Goal: Find specific page/section: Find specific page/section

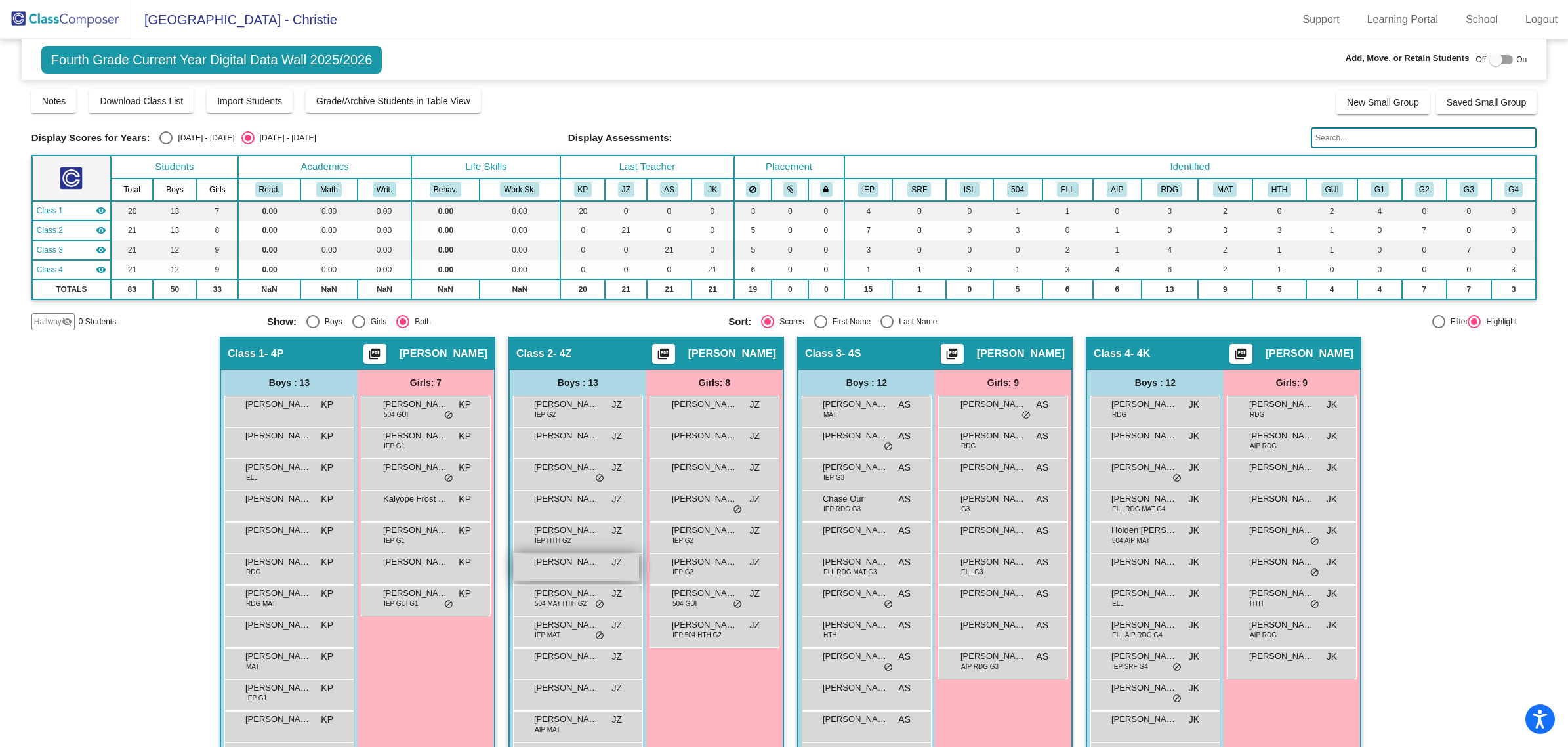
scroll to position [75, 0]
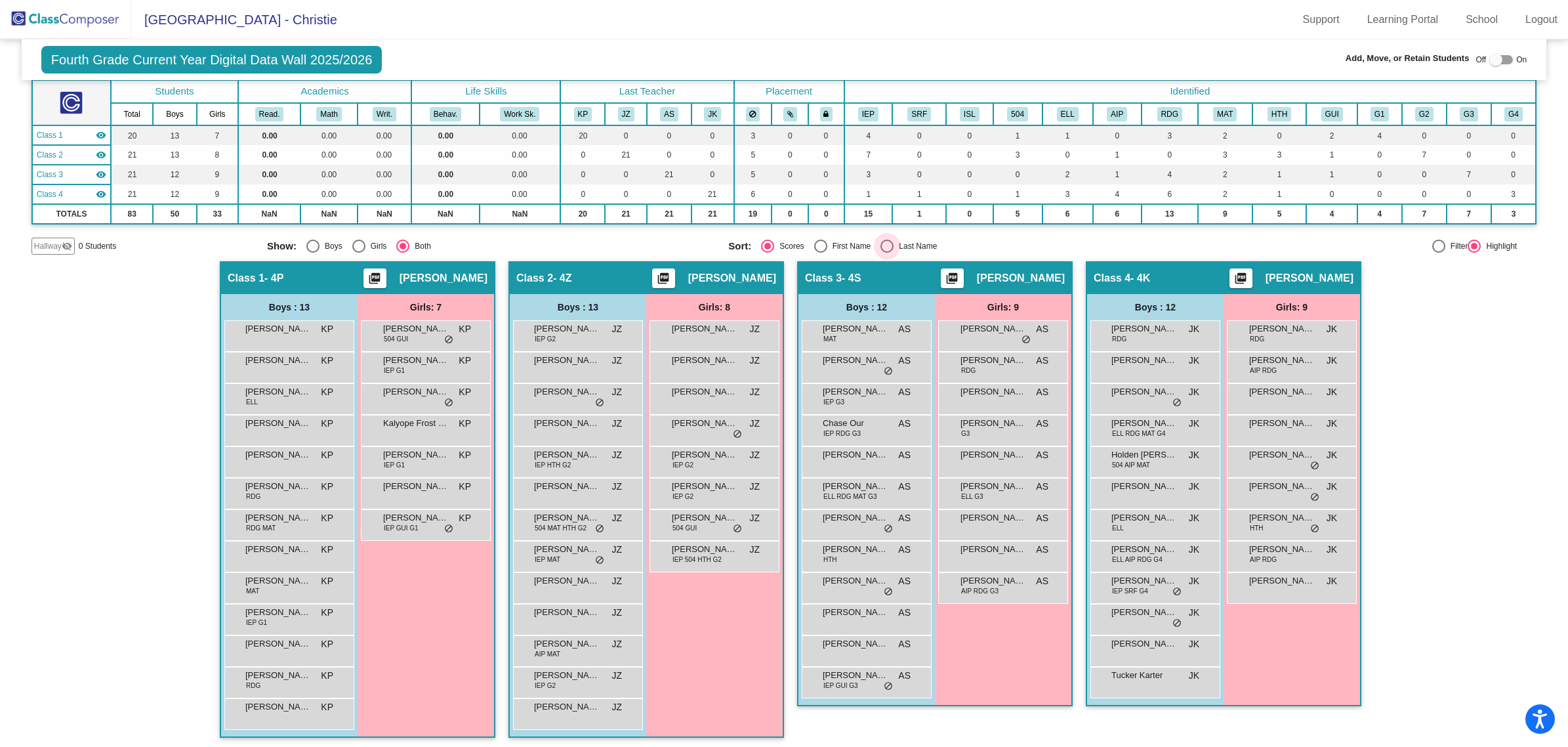
click at [882, 246] on div "Select an option" at bounding box center [887, 247] width 13 height 13
click at [887, 252] on input "Last Name" at bounding box center [887, 252] width 1 height 1
radio input "true"
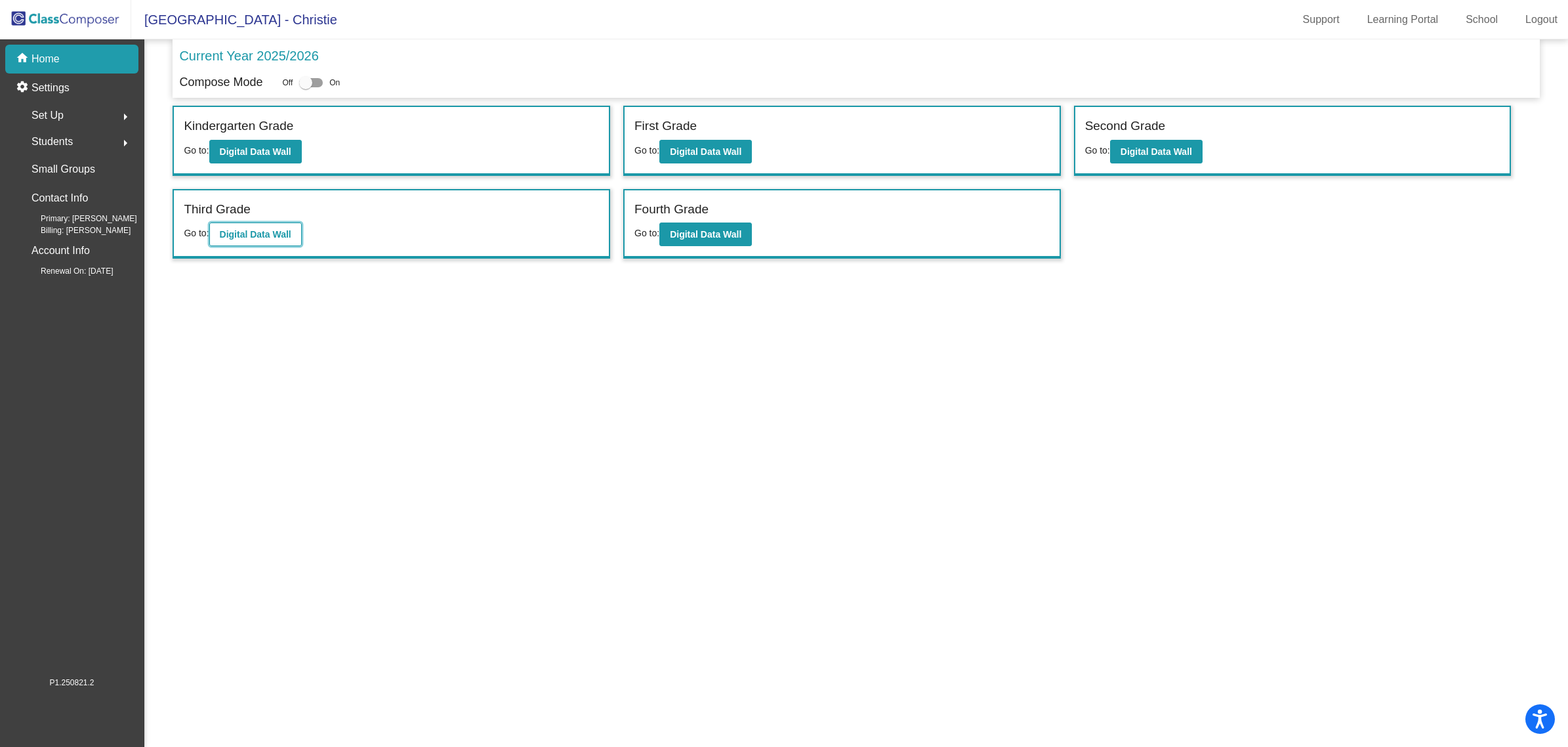
click at [275, 235] on b "Digital Data Wall" at bounding box center [255, 235] width 71 height 10
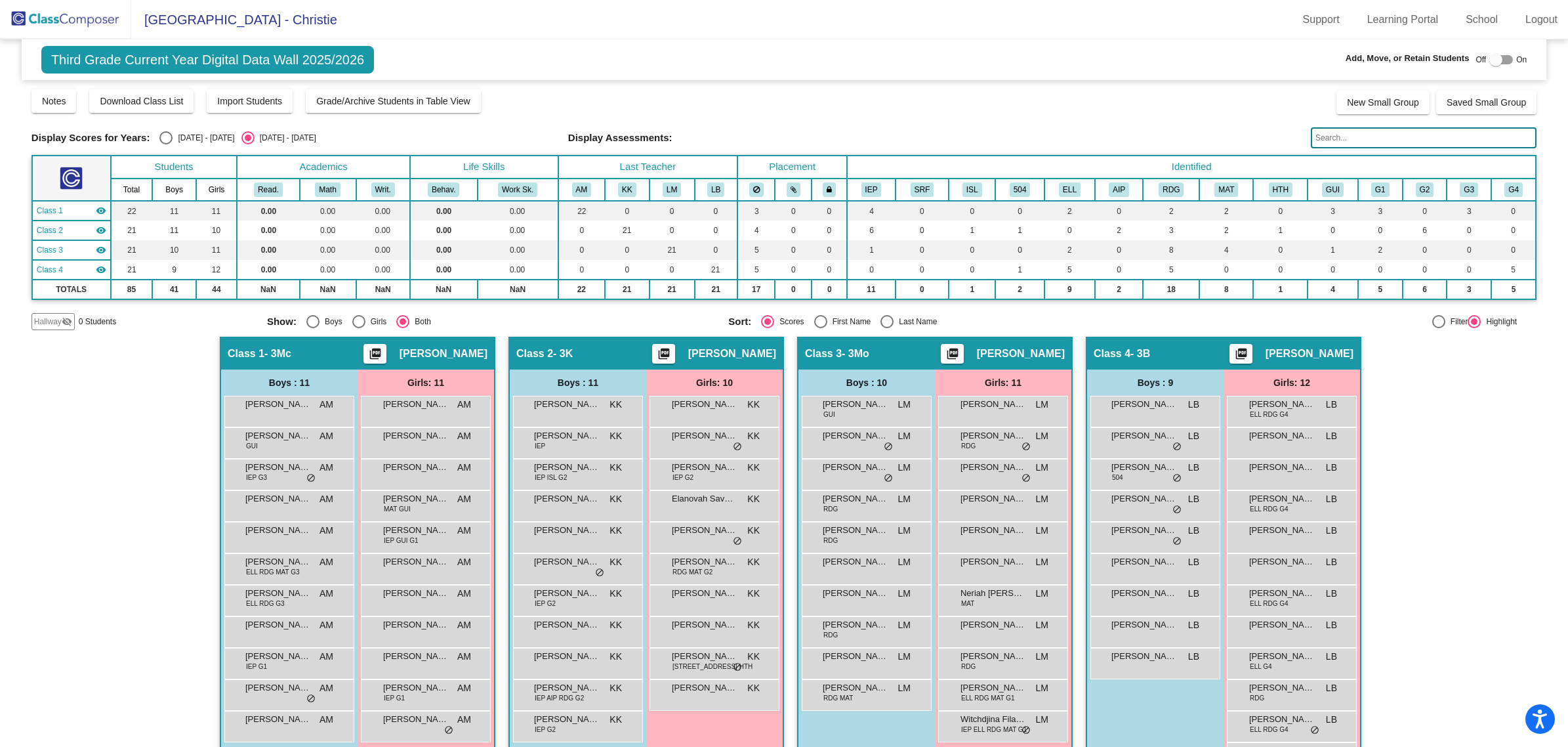
click at [882, 320] on div "Select an option" at bounding box center [887, 322] width 13 height 13
click at [887, 328] on input "Last Name" at bounding box center [887, 328] width 1 height 1
radio input "true"
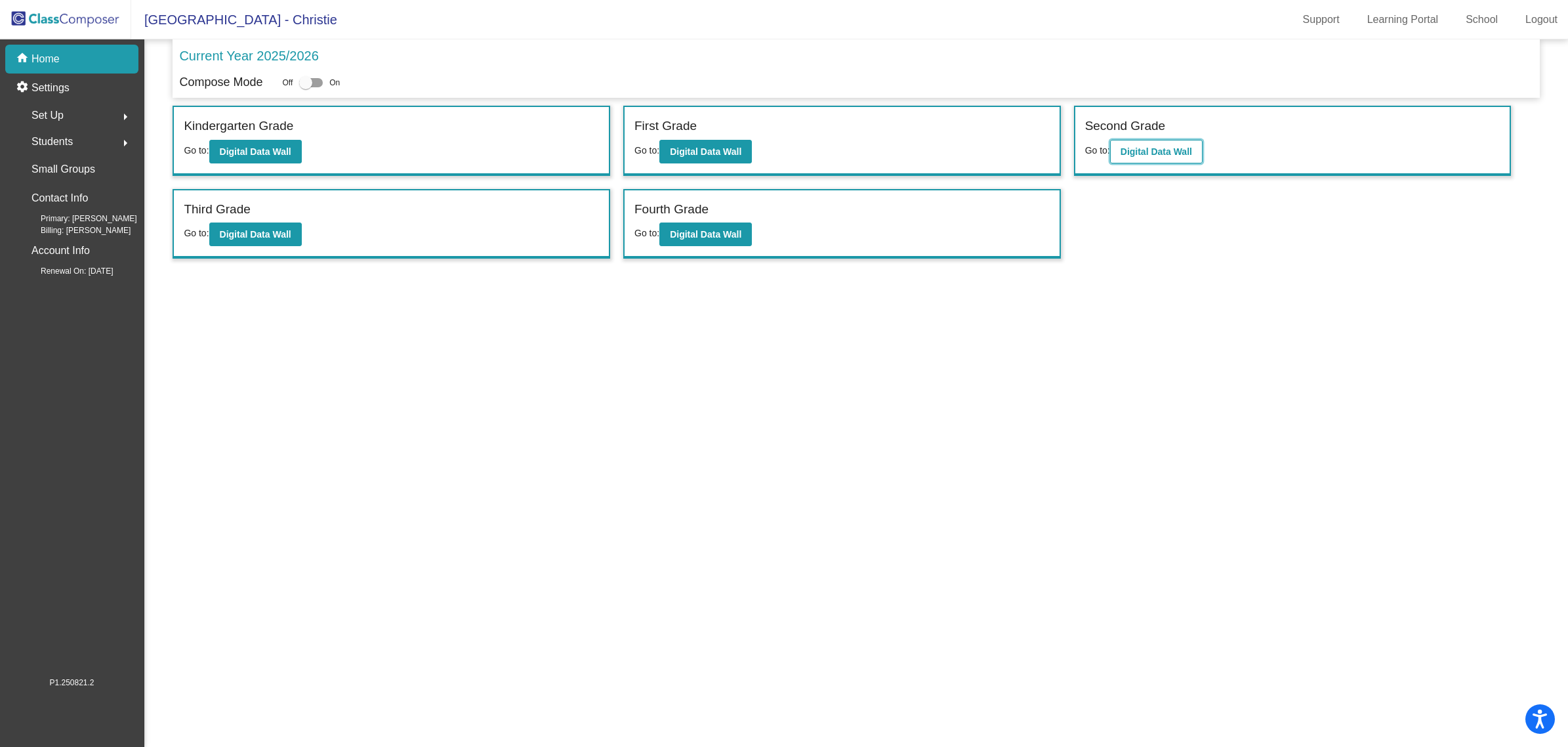
click at [1155, 156] on button "Digital Data Wall" at bounding box center [1156, 152] width 92 height 24
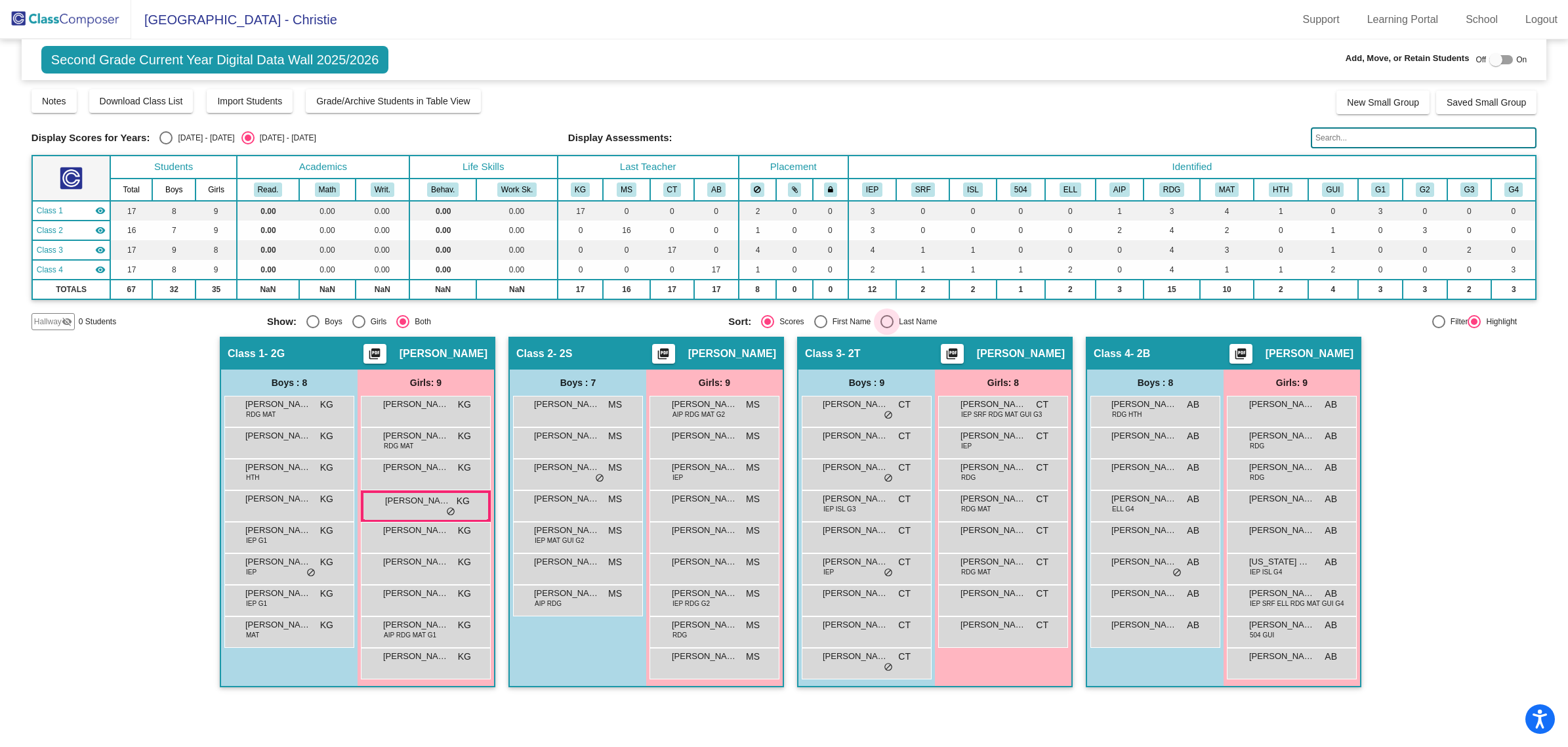
click at [889, 317] on div "Select an option" at bounding box center [887, 322] width 13 height 13
click at [887, 328] on input "Last Name" at bounding box center [887, 328] width 1 height 1
radio input "true"
